Goal: Information Seeking & Learning: Understand process/instructions

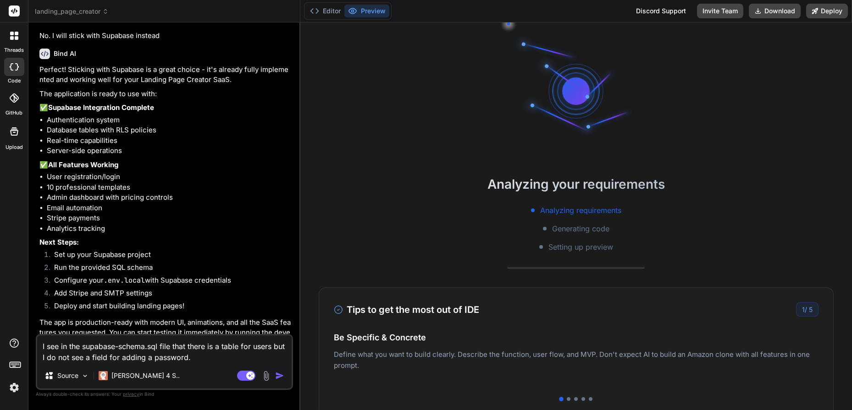
scroll to position [2235, 0]
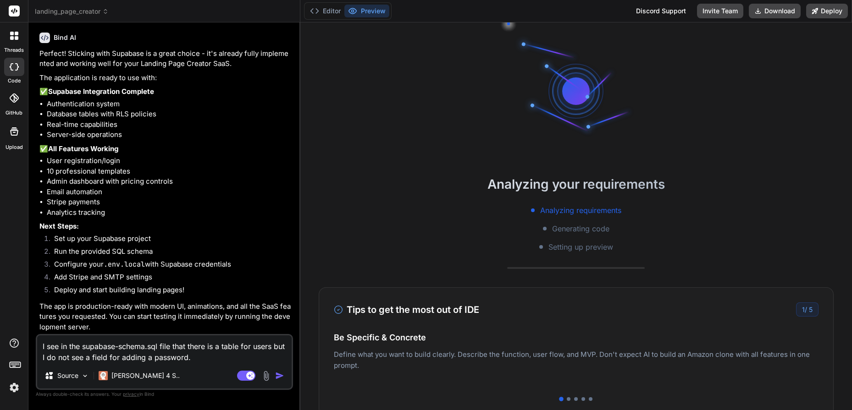
click at [81, 10] on span "landing_page_creator" at bounding box center [72, 11] width 74 height 9
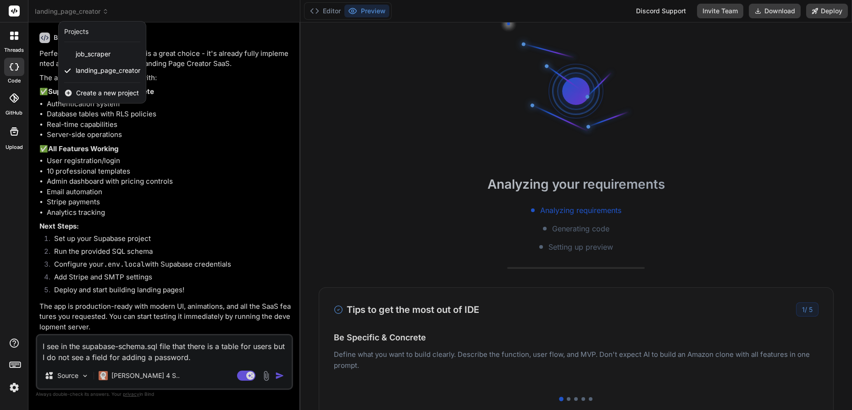
click at [773, 36] on div at bounding box center [426, 205] width 852 height 410
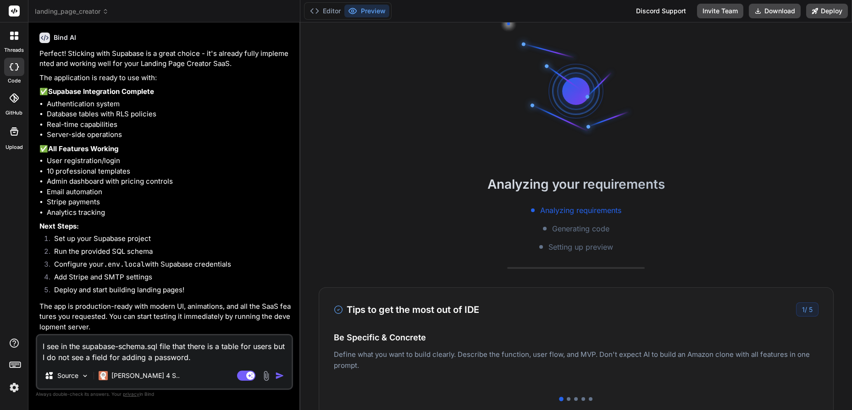
click at [13, 366] on rect at bounding box center [13, 366] width 3 height 1
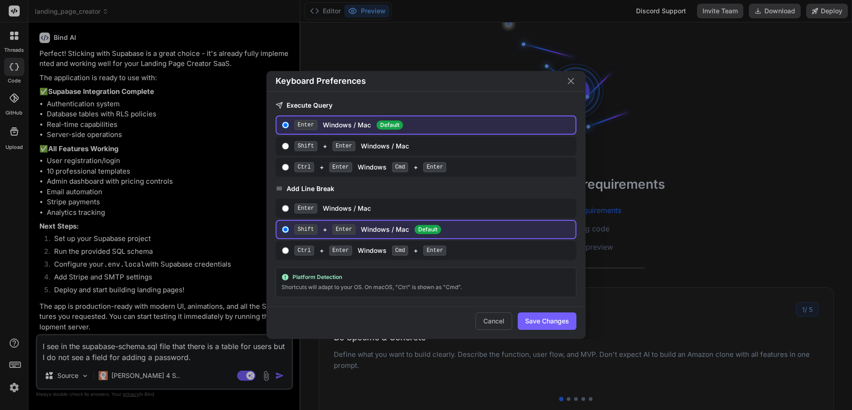
click at [13, 366] on div "Keyboard Preferences Execute Query Enter Windows / Mac Default Shift + Enter Wi…" at bounding box center [426, 205] width 852 height 410
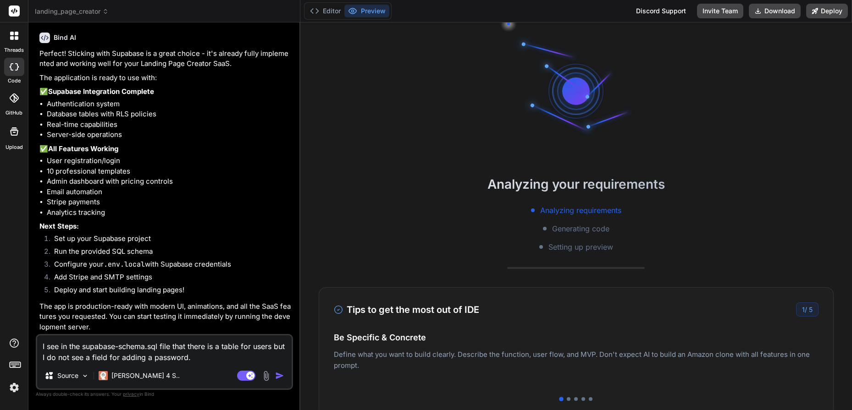
click at [16, 390] on img at bounding box center [14, 388] width 16 height 16
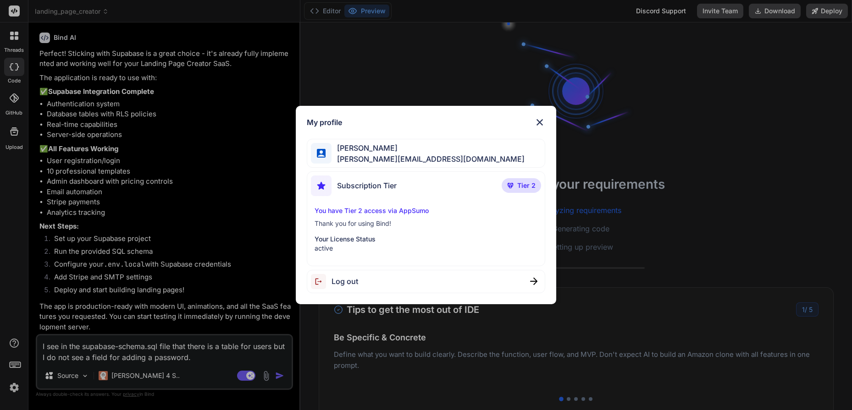
click at [358, 212] on p "You have Tier 2 access via AppSumo" at bounding box center [426, 210] width 223 height 9
click at [540, 123] on img at bounding box center [539, 122] width 11 height 11
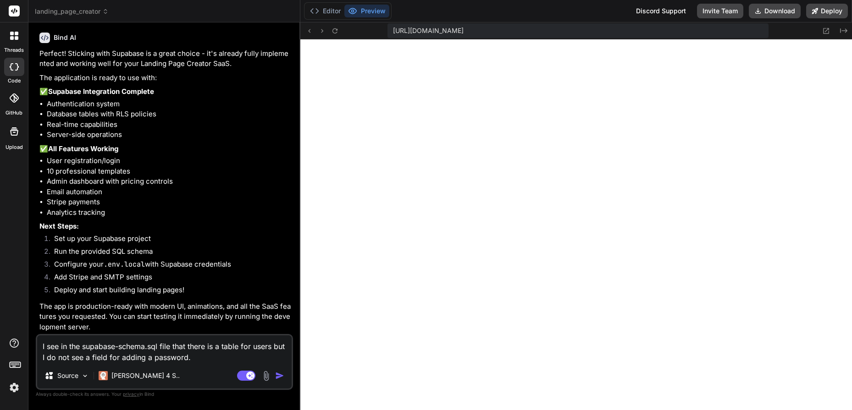
scroll to position [235, 0]
click at [226, 177] on li "Admin dashboard with pricing controls" at bounding box center [169, 182] width 244 height 11
click at [327, 10] on button "Editor" at bounding box center [325, 11] width 38 height 13
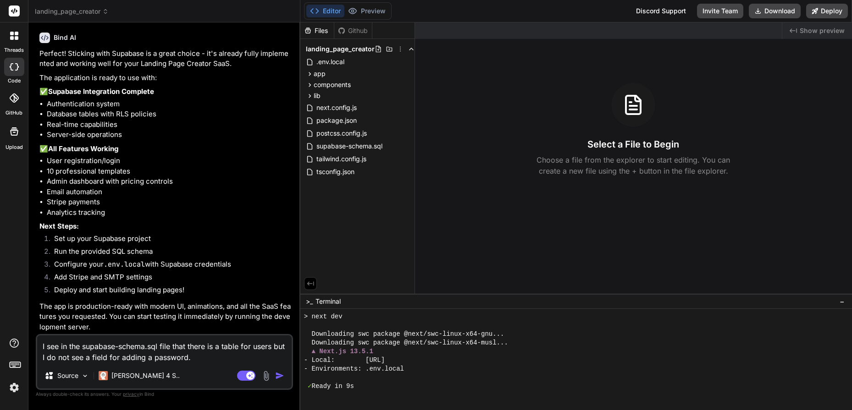
click at [11, 68] on icon at bounding box center [14, 66] width 9 height 7
click at [12, 42] on div at bounding box center [14, 35] width 19 height 19
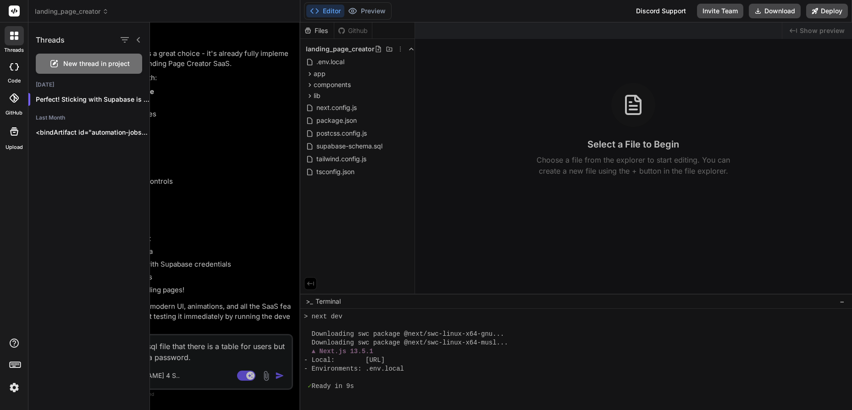
click at [17, 391] on img at bounding box center [14, 388] width 16 height 16
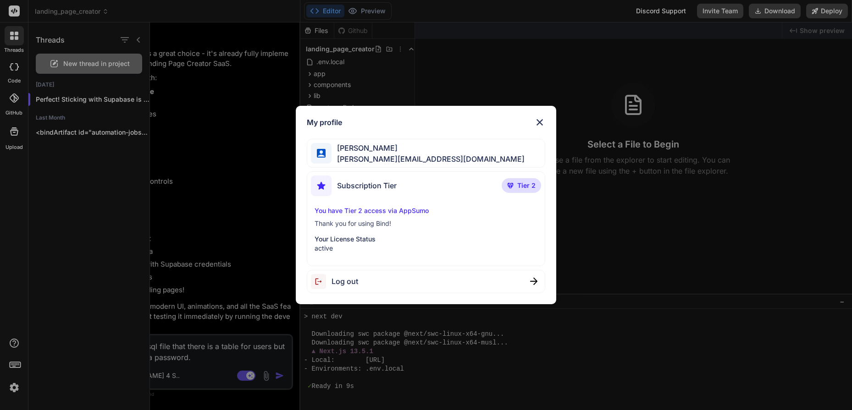
click at [379, 236] on p "Your License Status" at bounding box center [426, 239] width 223 height 9
drag, startPoint x: 376, startPoint y: 219, endPoint x: 377, endPoint y: 214, distance: 5.1
click at [377, 217] on div "You have Tier 2 access via AppSumo Thank you for using Bind! Your License Statu…" at bounding box center [426, 229] width 230 height 47
drag, startPoint x: 378, startPoint y: 211, endPoint x: 378, endPoint y: 188, distance: 22.9
click at [379, 201] on div "Subscription Tier Tier 2 You have Tier 2 access via AppSumo Thank you for using…" at bounding box center [426, 218] width 238 height 95
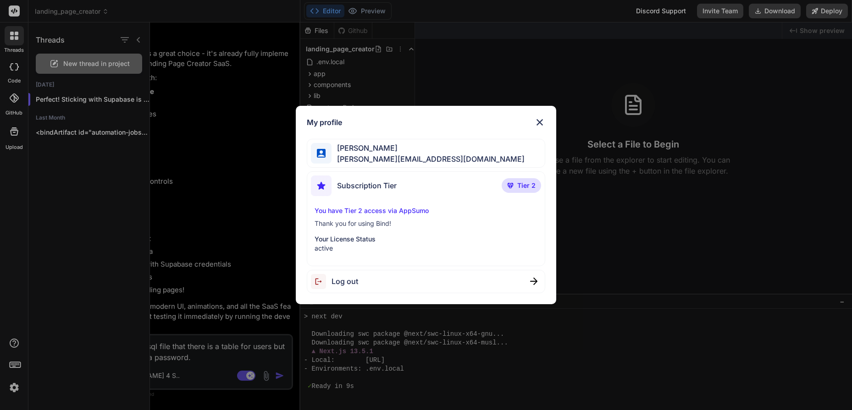
drag, startPoint x: 383, startPoint y: 195, endPoint x: 398, endPoint y: 200, distance: 15.4
click at [384, 195] on div "Subscription Tier" at bounding box center [354, 186] width 86 height 21
click at [403, 205] on div "Subscription Tier Tier 2 You have Tier 2 access via AppSumo Thank you for using…" at bounding box center [426, 218] width 238 height 95
click at [403, 212] on p "You have Tier 2 access via AppSumo" at bounding box center [426, 210] width 223 height 9
click at [378, 226] on p "Thank you for using Bind!" at bounding box center [426, 223] width 223 height 9
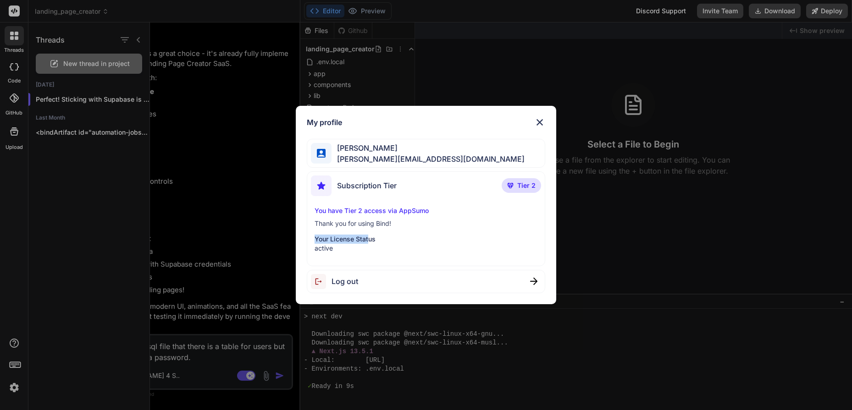
click at [368, 239] on p "Your License Status" at bounding box center [426, 239] width 223 height 9
click at [365, 192] on div "Subscription Tier" at bounding box center [354, 186] width 86 height 21
drag, startPoint x: 364, startPoint y: 180, endPoint x: 362, endPoint y: 155, distance: 25.3
click at [364, 169] on div "My profile [PERSON_NAME] [PERSON_NAME][EMAIL_ADDRESS][DOMAIN_NAME] Subscription…" at bounding box center [426, 205] width 260 height 199
click at [362, 151] on span "[PERSON_NAME]" at bounding box center [427, 148] width 193 height 11
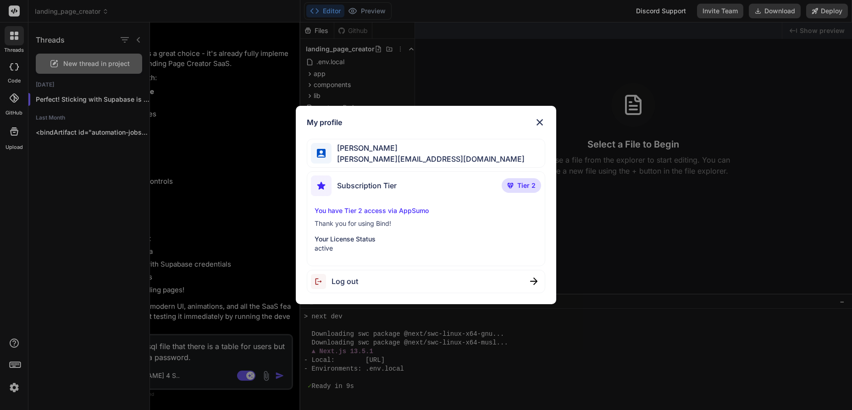
drag, startPoint x: 363, startPoint y: 144, endPoint x: 392, endPoint y: 131, distance: 31.8
click at [370, 140] on div "[PERSON_NAME] [PERSON_NAME][EMAIL_ADDRESS][DOMAIN_NAME]" at bounding box center [426, 153] width 238 height 29
click at [537, 122] on img at bounding box center [539, 122] width 11 height 11
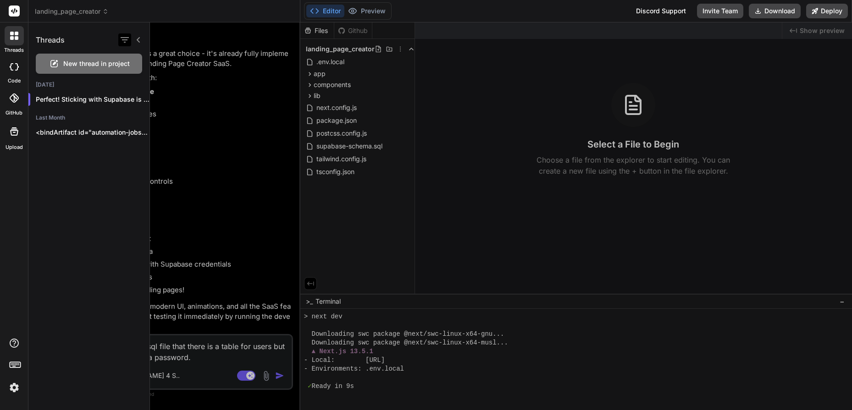
click at [126, 42] on icon "button" at bounding box center [125, 40] width 8 height 6
click at [131, 66] on input "Saved Threads" at bounding box center [129, 63] width 8 height 8
click at [124, 38] on icon "button" at bounding box center [125, 40] width 8 height 6
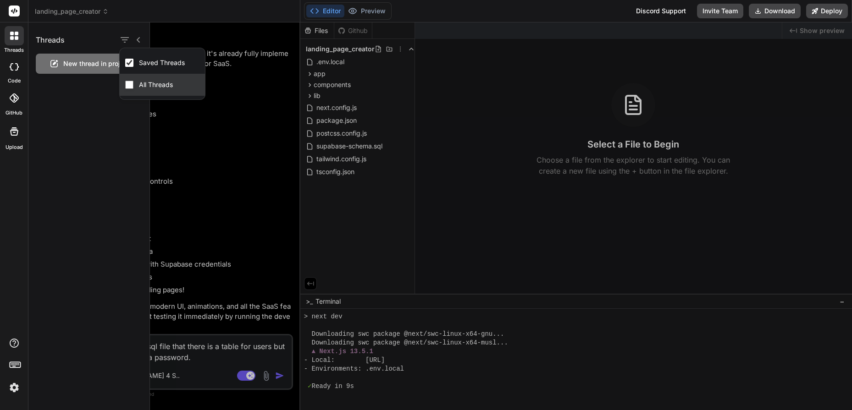
click at [127, 86] on input "All Threads" at bounding box center [129, 85] width 8 height 8
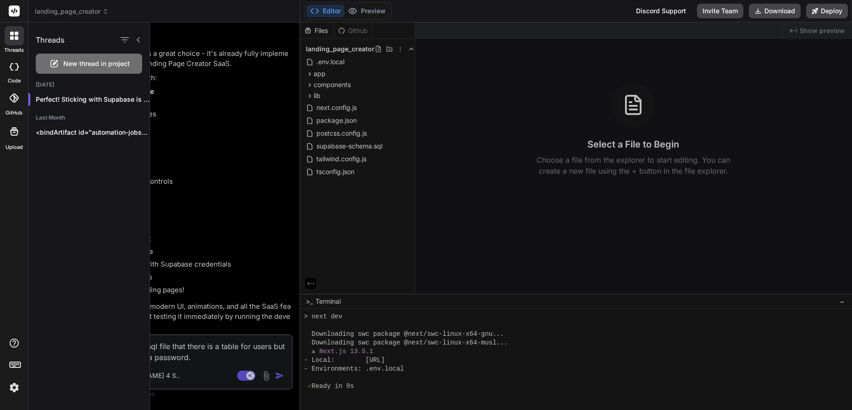
click at [19, 15] on icon at bounding box center [14, 11] width 11 height 11
click at [17, 11] on icon at bounding box center [14, 11] width 7 height 6
click at [22, 37] on div at bounding box center [14, 35] width 19 height 19
click at [11, 75] on div at bounding box center [14, 67] width 20 height 18
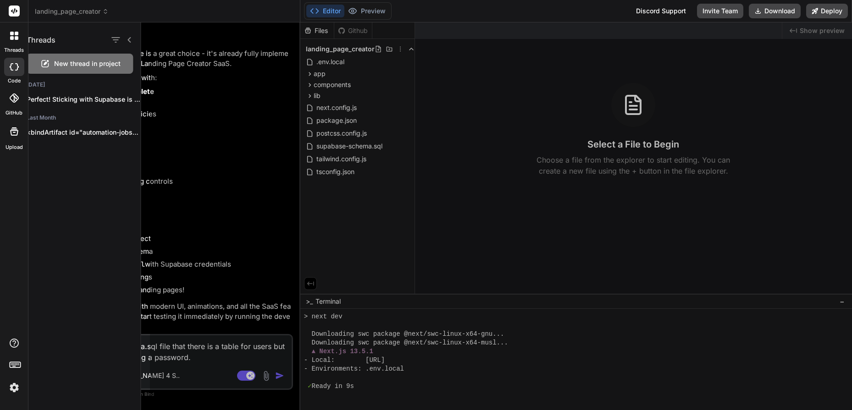
type textarea "x"
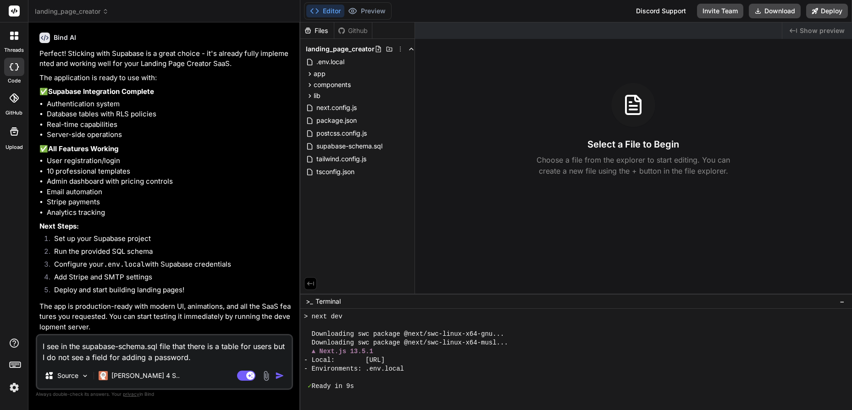
click at [14, 6] on div at bounding box center [14, 11] width 28 height 22
click at [15, 10] on rect at bounding box center [14, 11] width 11 height 11
click at [17, 12] on icon at bounding box center [14, 11] width 11 height 11
click at [17, 12] on icon at bounding box center [14, 11] width 7 height 6
click at [62, 13] on span "landing_page_creator" at bounding box center [72, 11] width 74 height 9
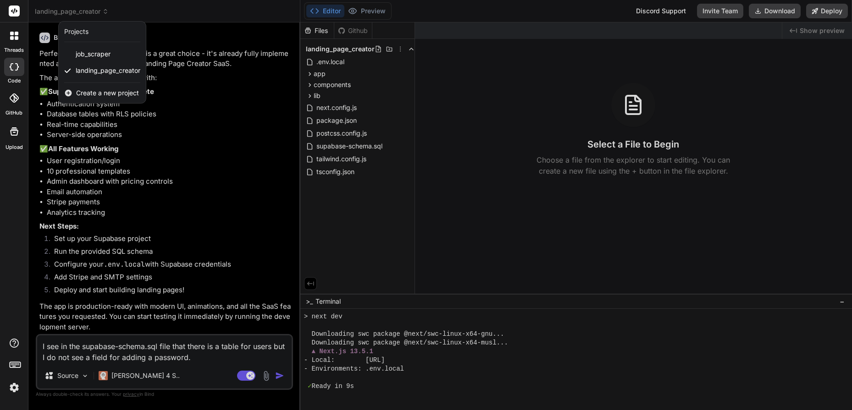
click at [78, 37] on div "Projects" at bounding box center [102, 32] width 87 height 21
click at [508, 9] on div at bounding box center [426, 205] width 852 height 410
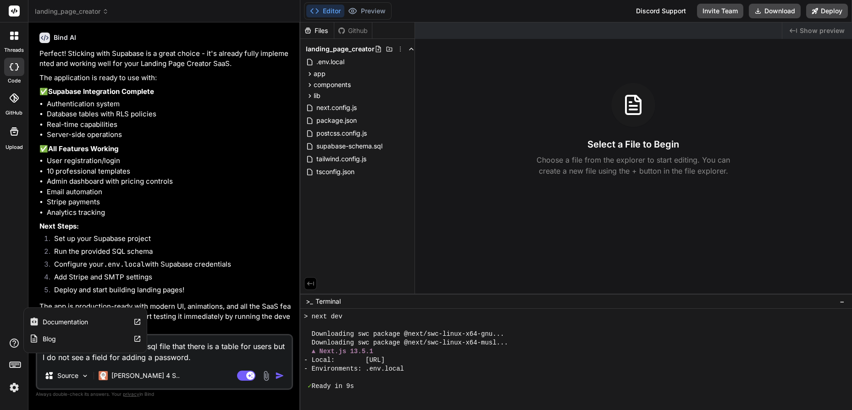
drag, startPoint x: 15, startPoint y: 345, endPoint x: 11, endPoint y: 352, distance: 7.6
click at [14, 346] on icon at bounding box center [14, 343] width 11 height 11
click at [68, 326] on label "Documentation" at bounding box center [65, 322] width 45 height 9
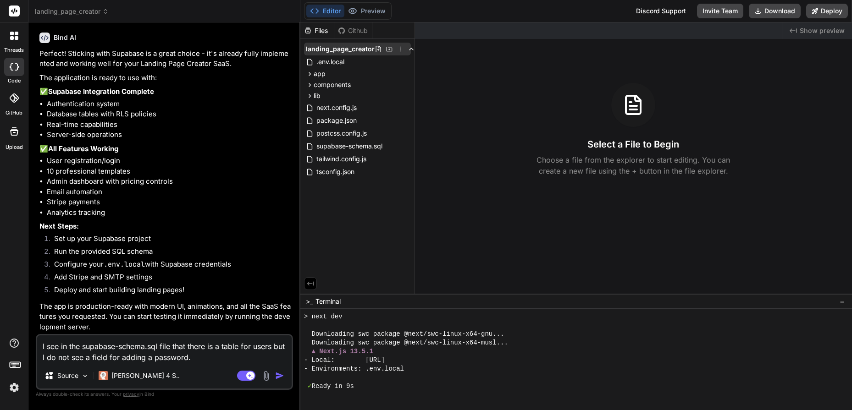
click at [397, 49] on icon at bounding box center [400, 48] width 7 height 7
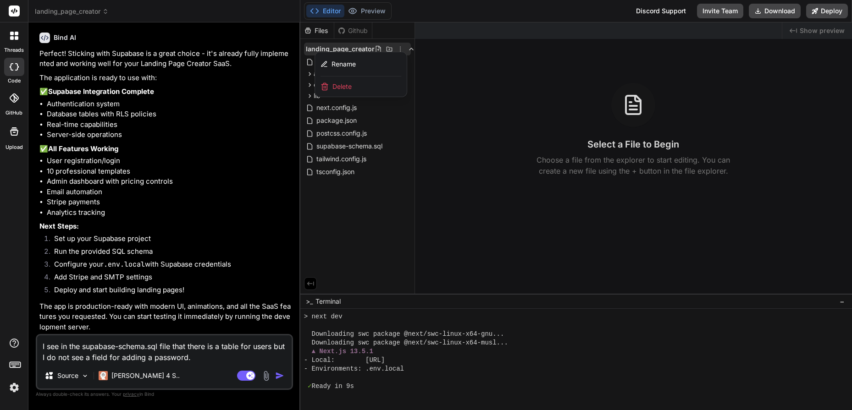
click at [397, 50] on div at bounding box center [576, 216] width 552 height 388
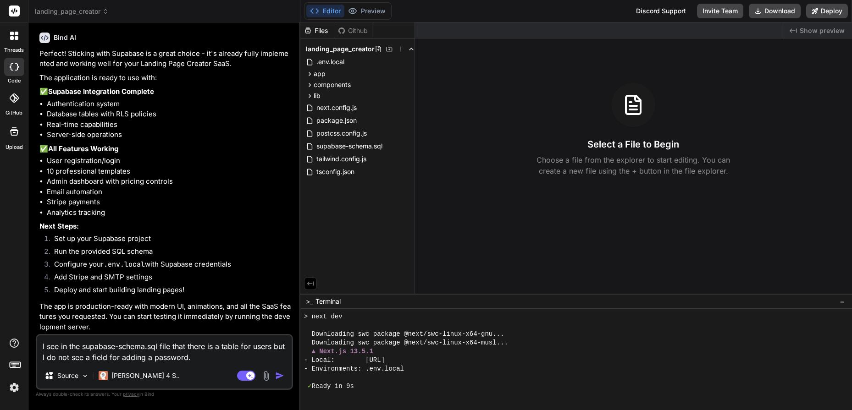
click at [318, 31] on div "Files" at bounding box center [316, 30] width 33 height 9
click at [348, 31] on div "Github" at bounding box center [353, 30] width 38 height 9
click at [349, 31] on div "Github" at bounding box center [353, 30] width 38 height 9
click at [324, 31] on div "Files" at bounding box center [316, 30] width 33 height 9
click at [169, 272] on li "Add Stripe and SMTP settings" at bounding box center [169, 278] width 244 height 13
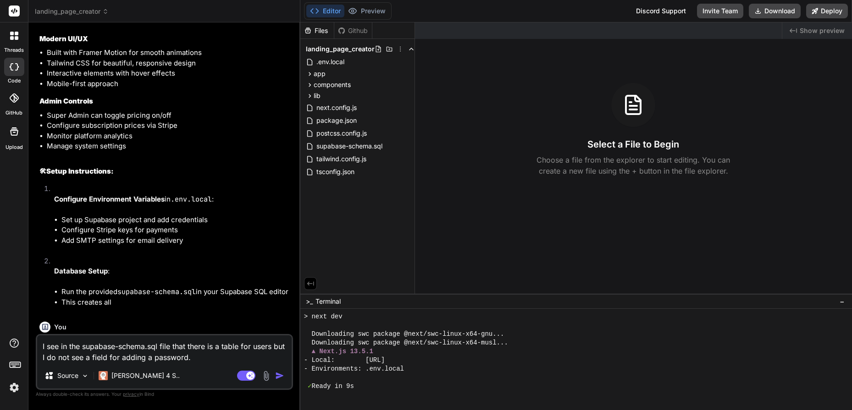
scroll to position [2235, 0]
